Goal: Navigation & Orientation: Find specific page/section

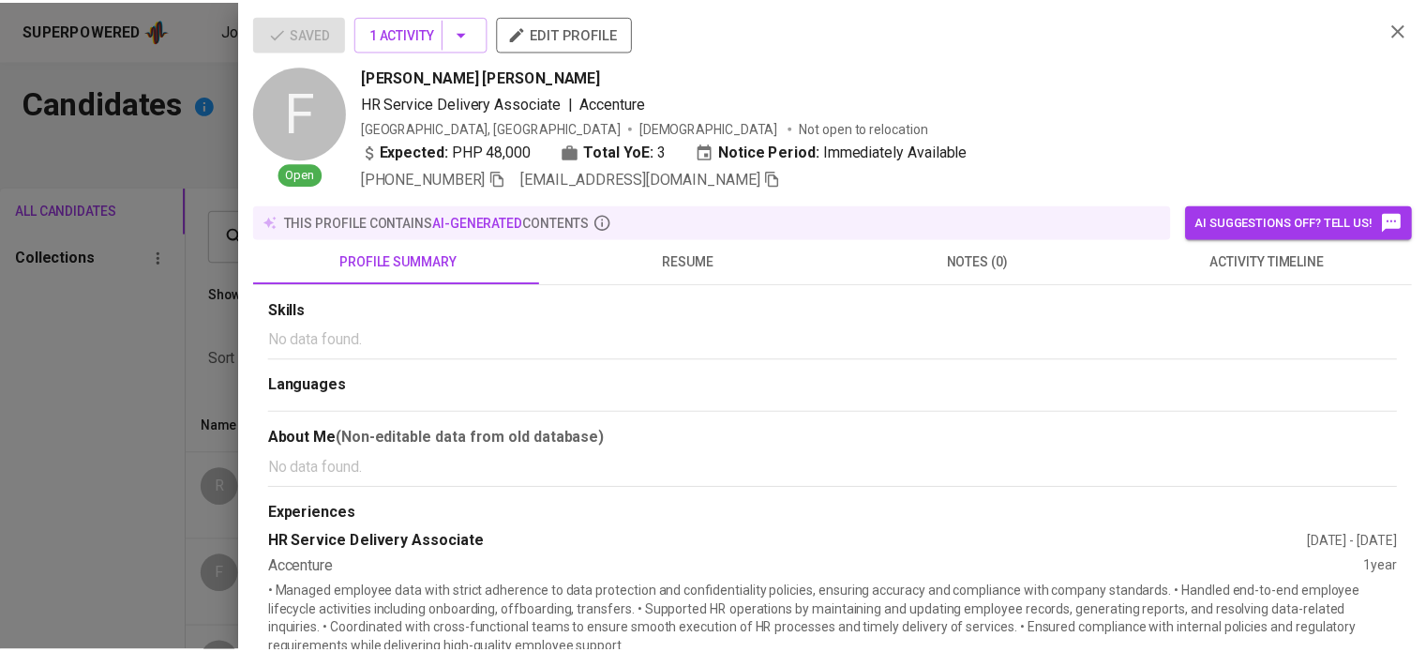
scroll to position [281, 0]
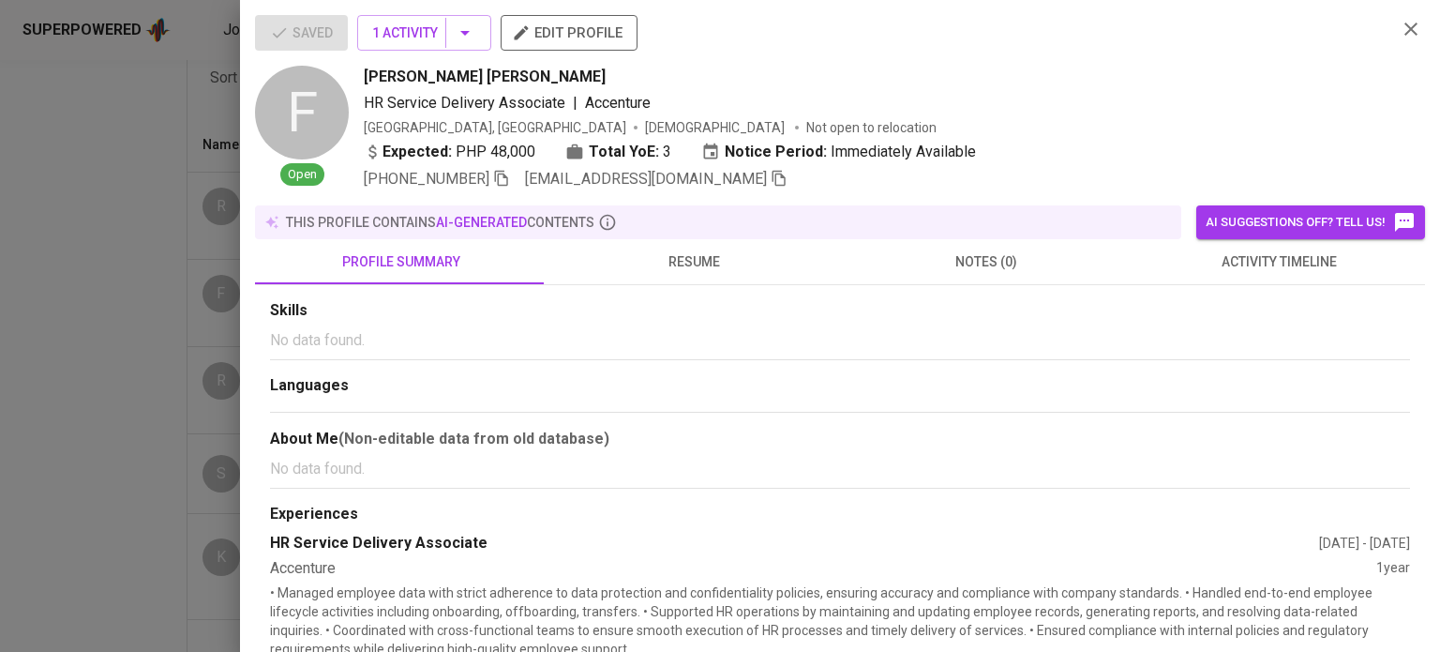
click at [94, 181] on div at bounding box center [720, 326] width 1440 height 652
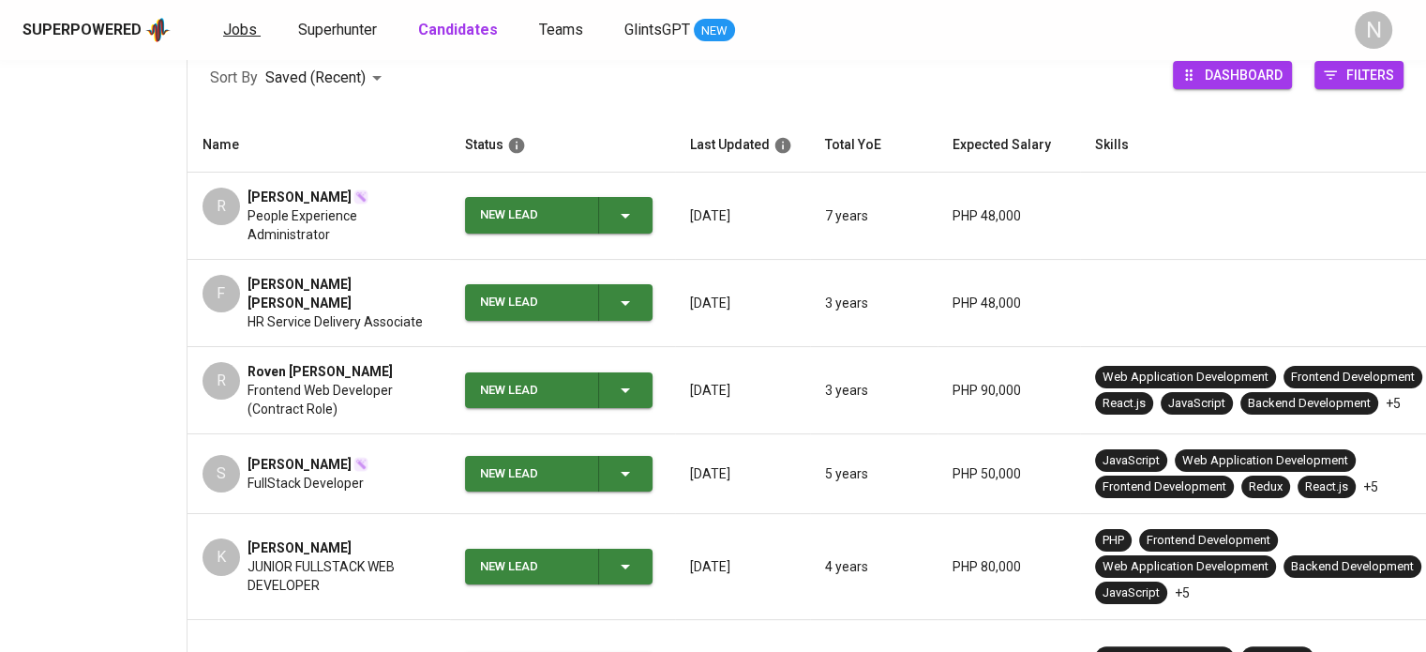
click at [229, 37] on span "Jobs" at bounding box center [240, 30] width 34 height 18
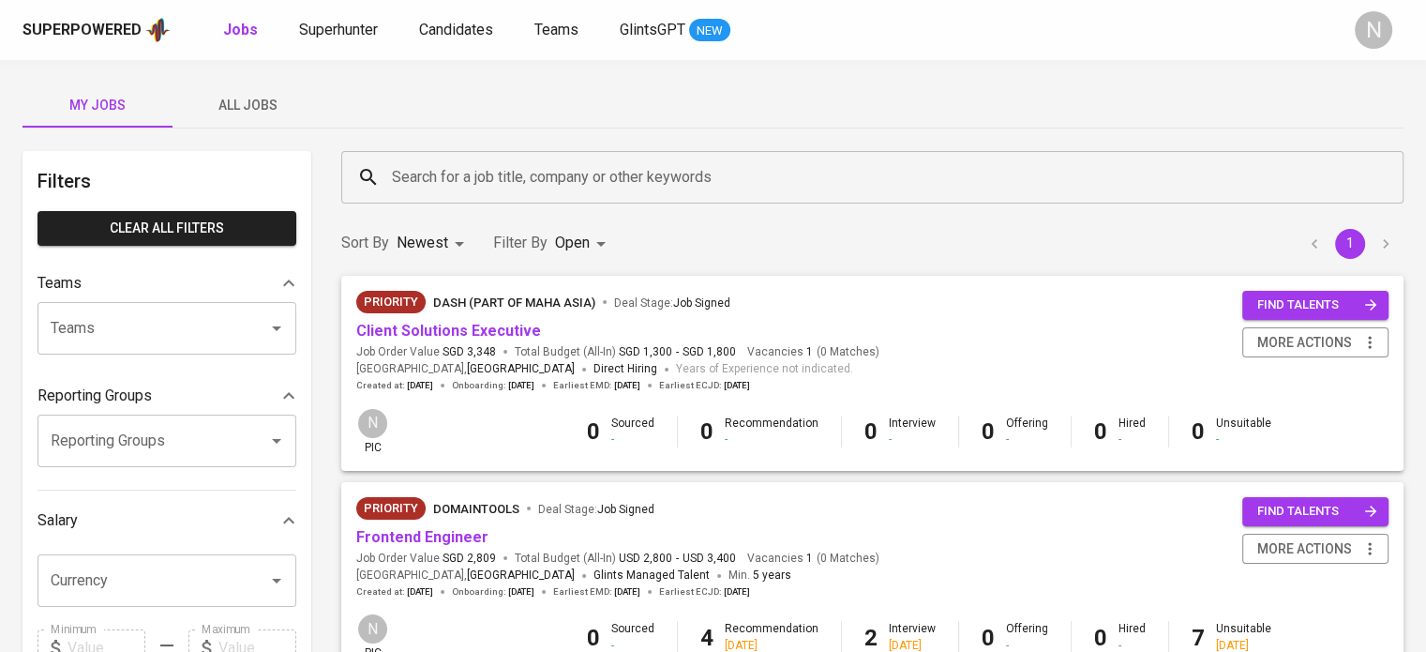
click at [270, 97] on span "All Jobs" at bounding box center [247, 105] width 127 height 23
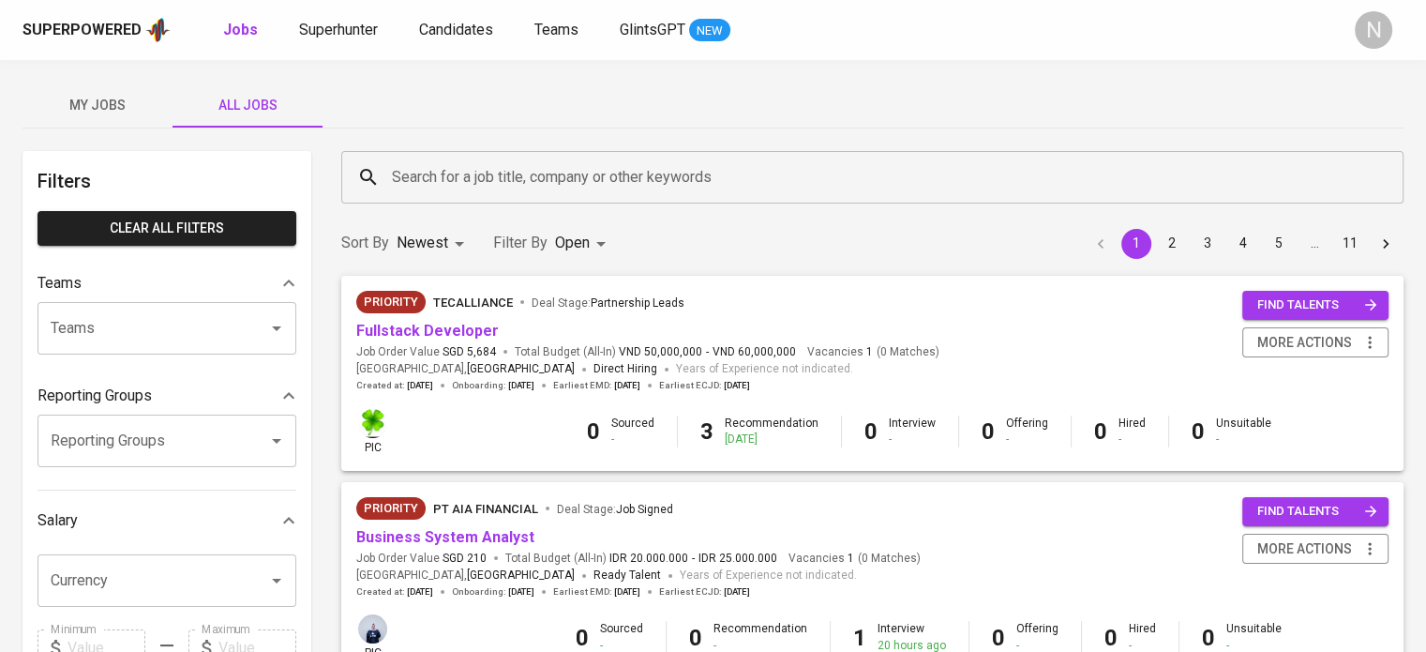
click at [98, 107] on span "My Jobs" at bounding box center [97, 105] width 127 height 23
